Goal: Complete application form

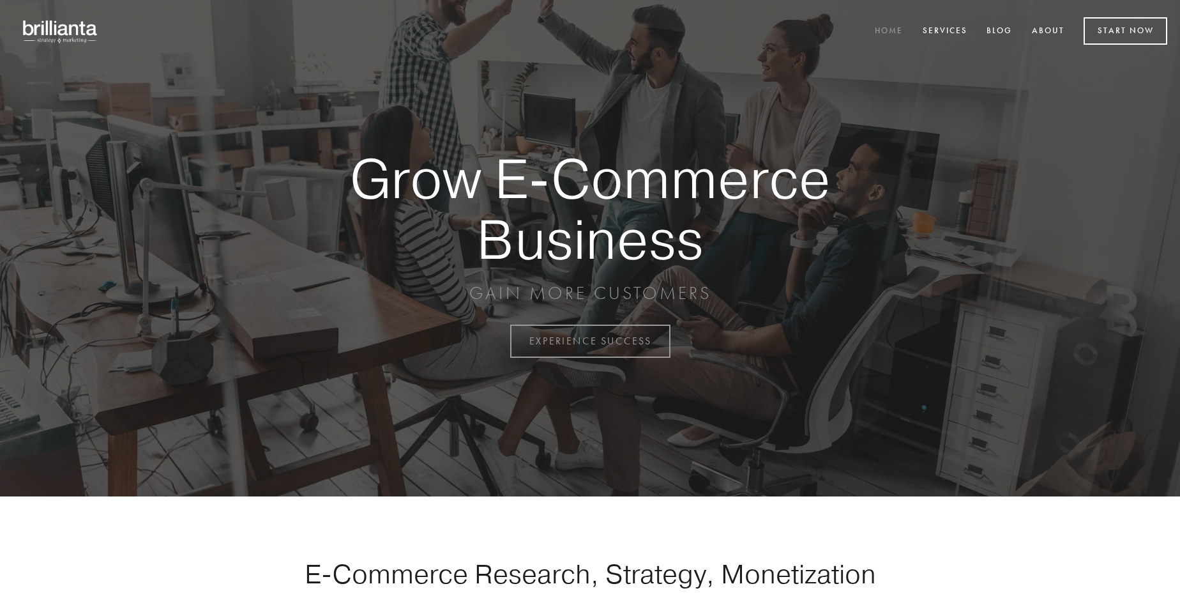
scroll to position [3347, 0]
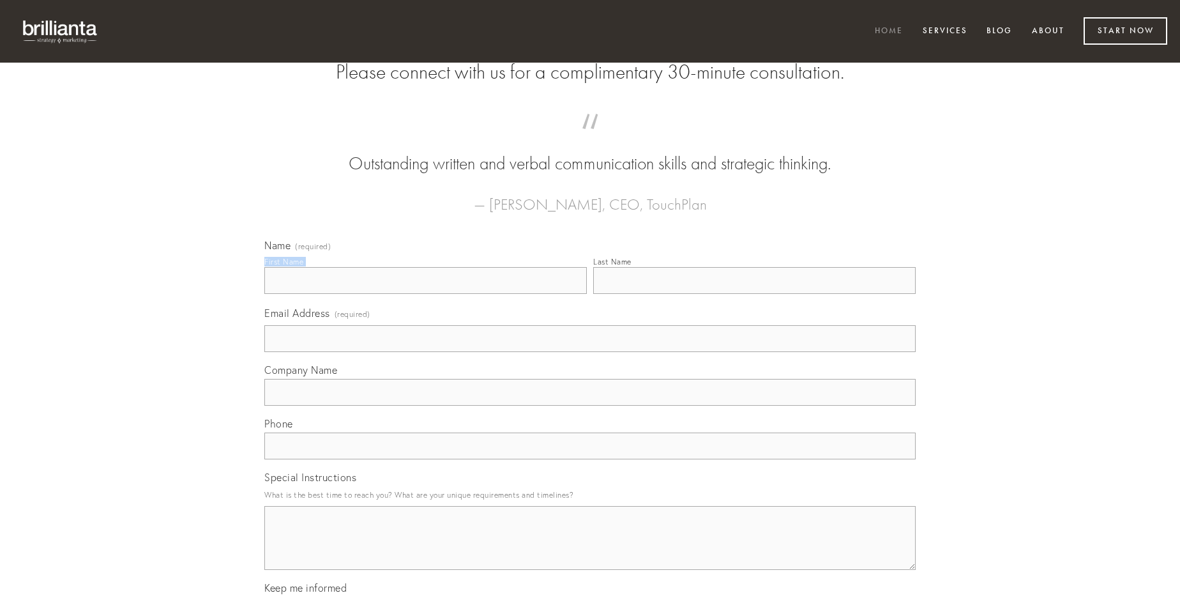
type input "[PERSON_NAME]"
click at [754, 294] on input "Last Name" at bounding box center [754, 280] width 322 height 27
type input "[PERSON_NAME]"
click at [590, 352] on input "Email Address (required)" at bounding box center [589, 338] width 651 height 27
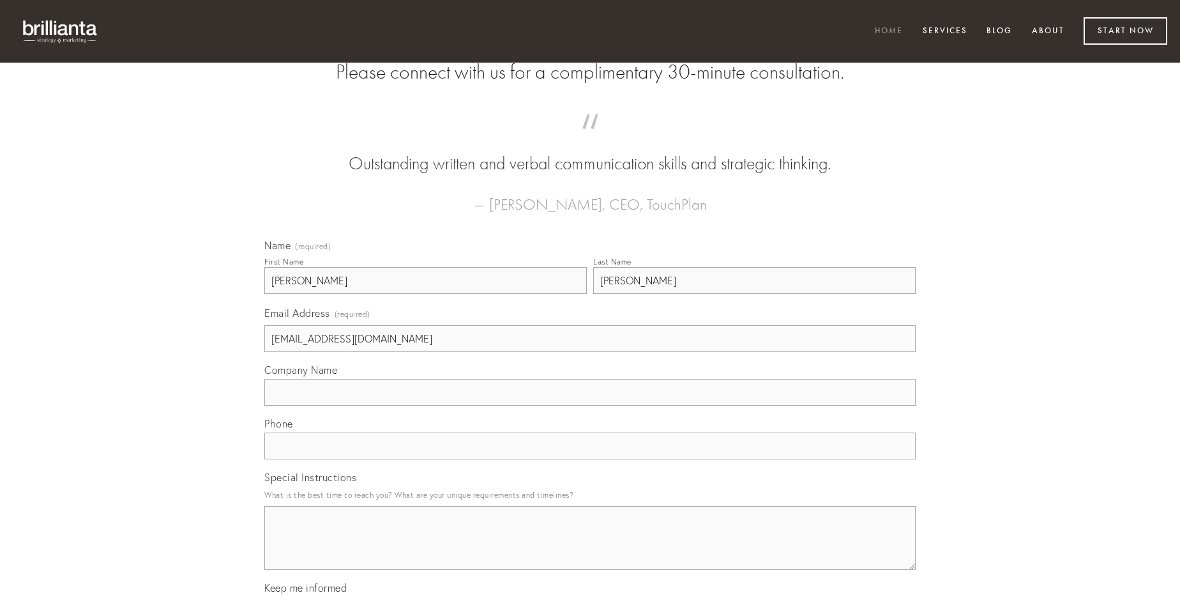
type input "[EMAIL_ADDRESS][DOMAIN_NAME]"
click at [590, 406] on input "Company Name" at bounding box center [589, 392] width 651 height 27
type input "placeat"
click at [590, 459] on input "text" at bounding box center [589, 445] width 651 height 27
click at [590, 549] on textarea "Special Instructions" at bounding box center [589, 538] width 651 height 64
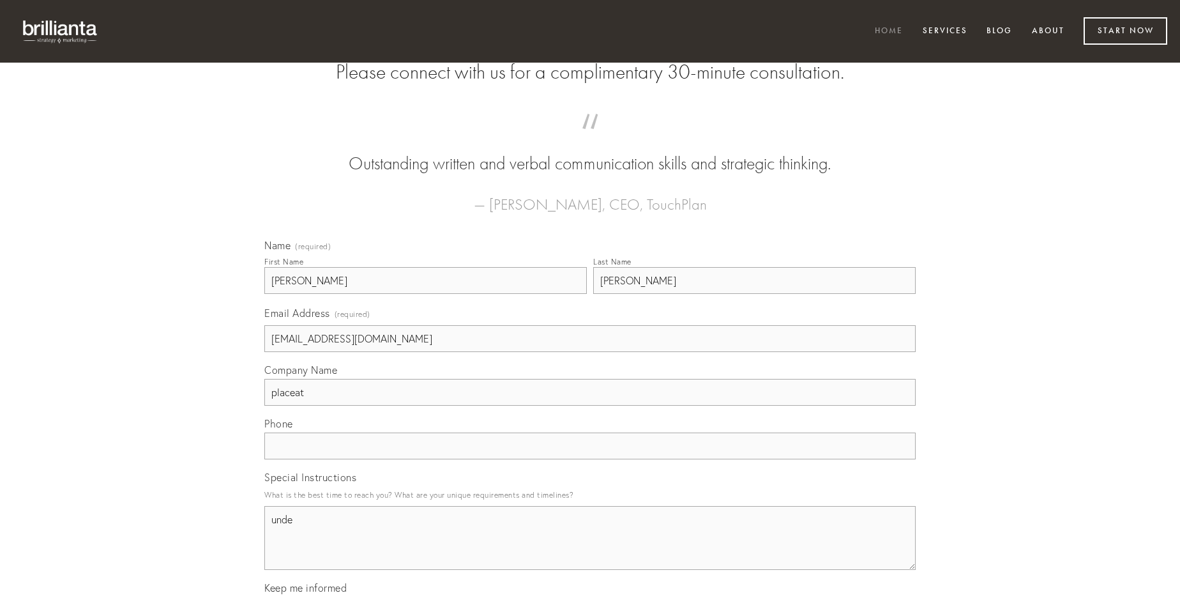
type textarea "unde"
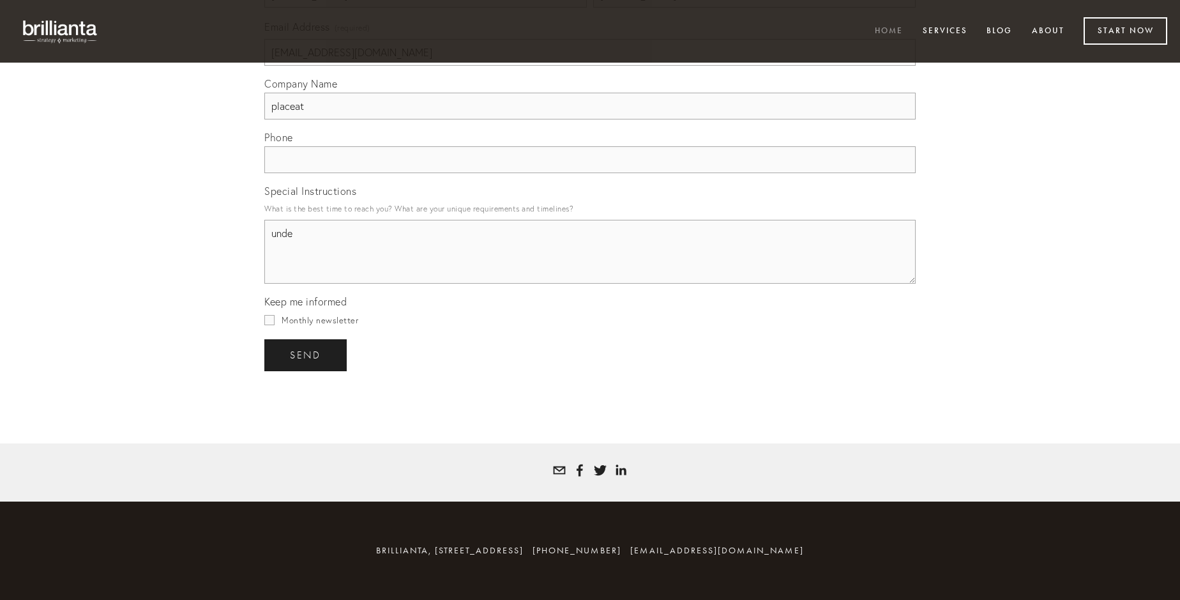
click at [307, 354] on span "send" at bounding box center [305, 354] width 31 height 11
